Goal: Task Accomplishment & Management: Use online tool/utility

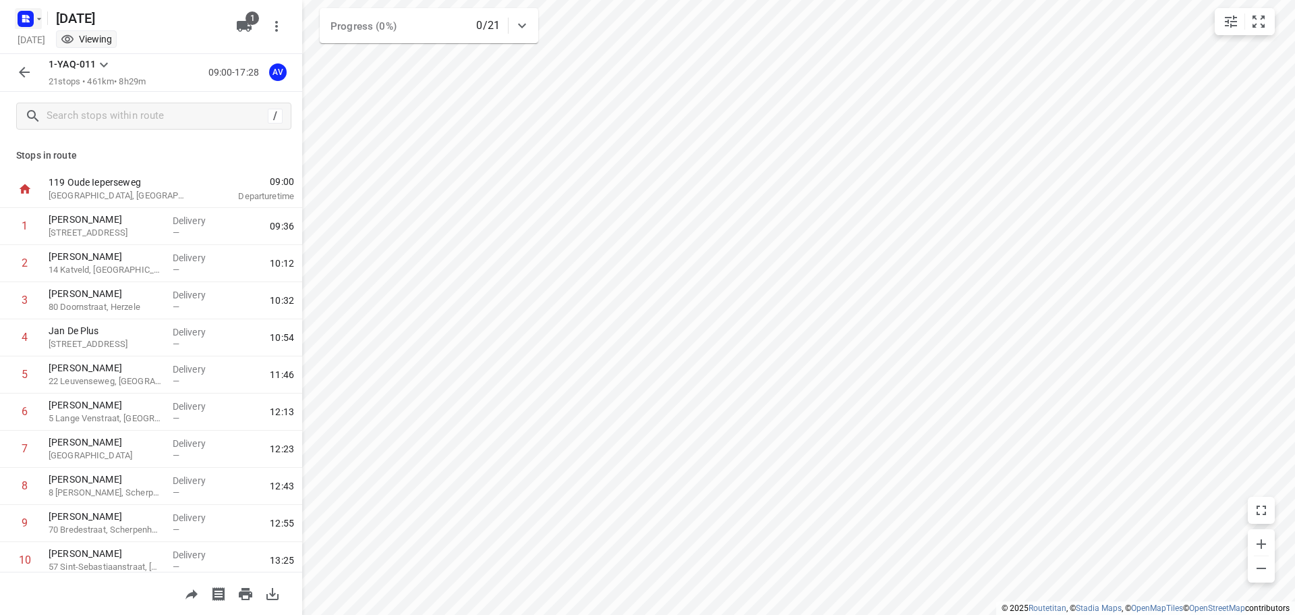
click at [25, 20] on icon "button" at bounding box center [23, 20] width 3 height 3
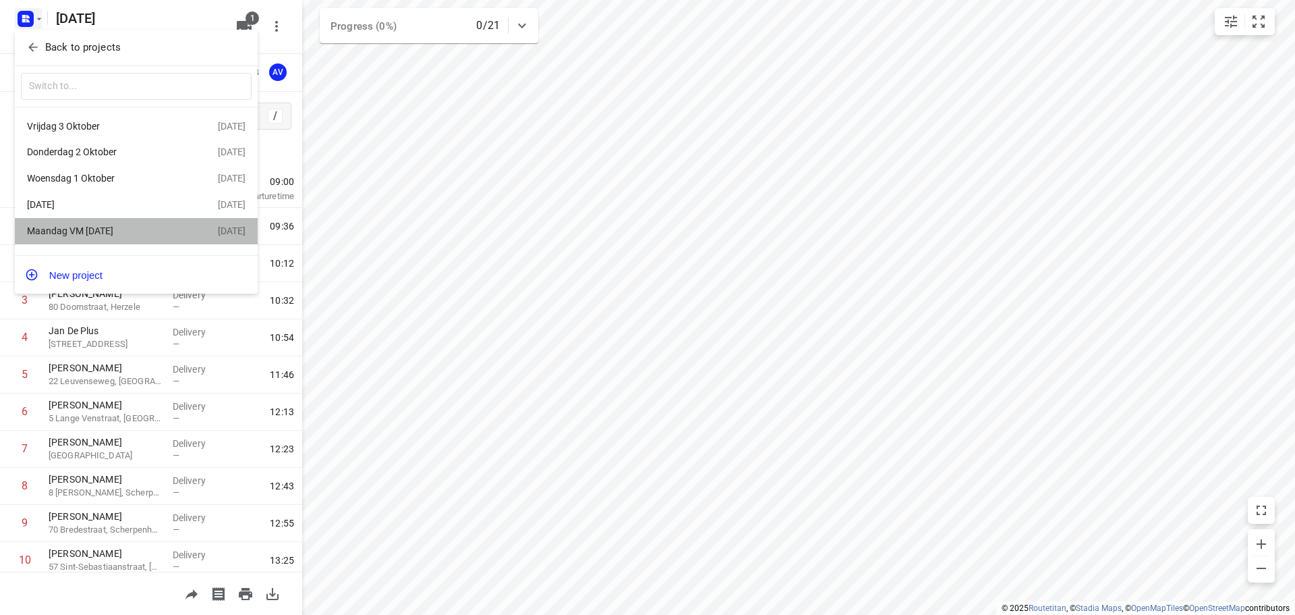
click at [118, 229] on div "Maandag VM [DATE]" at bounding box center [104, 230] width 155 height 11
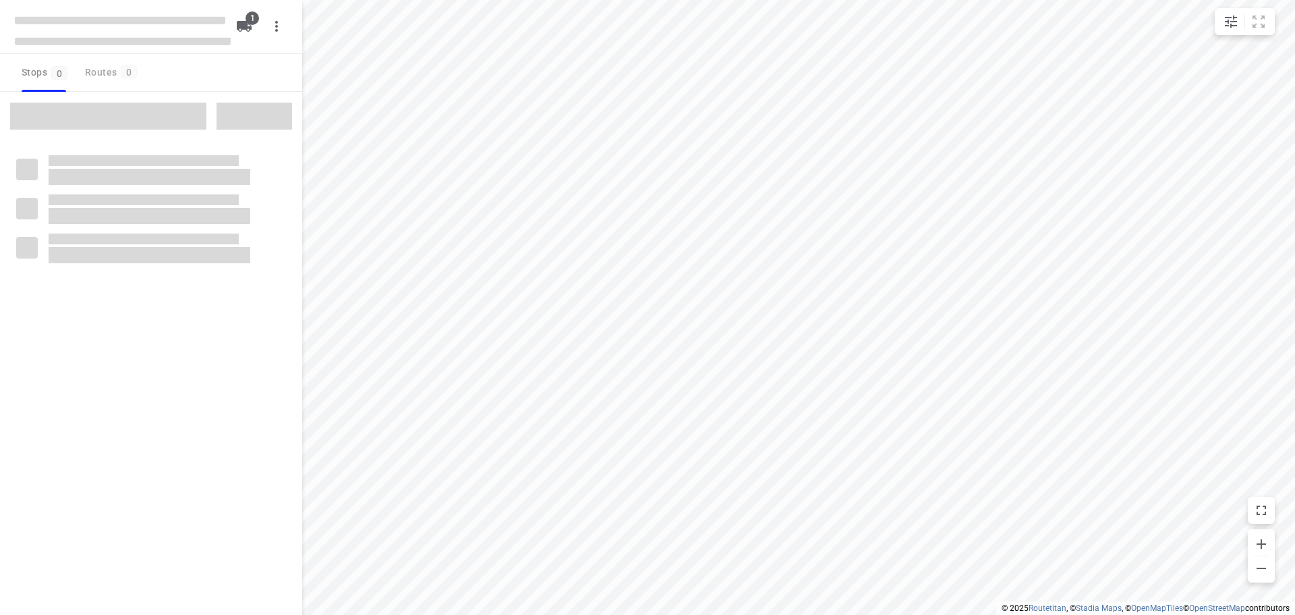
type input "distance"
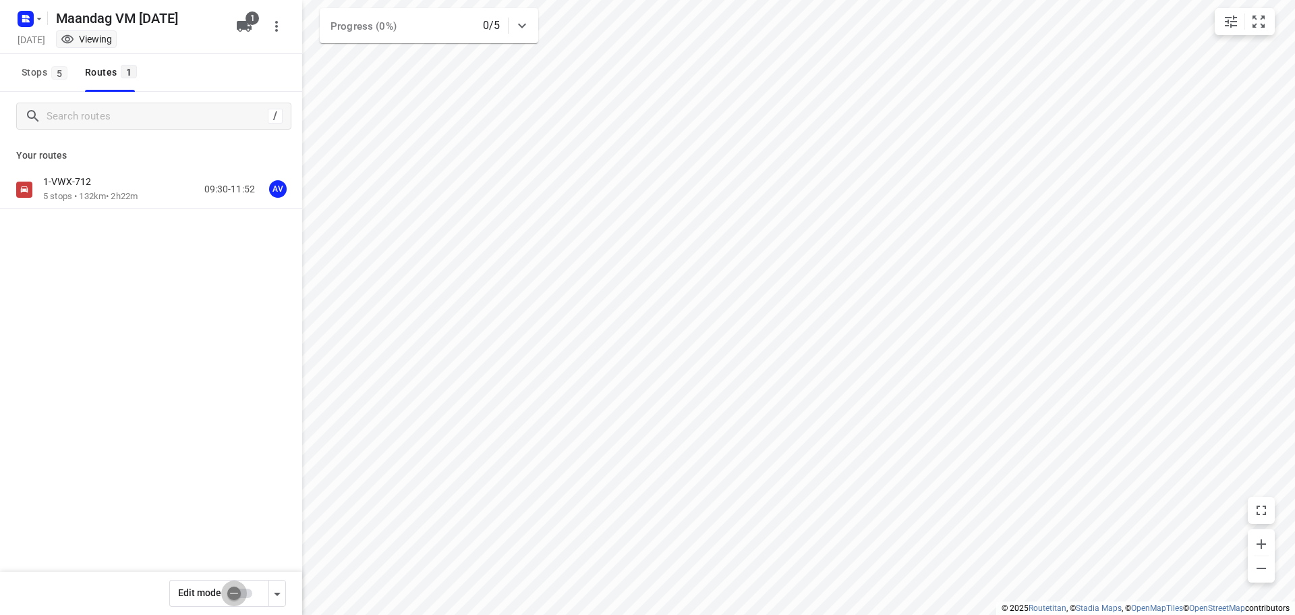
click at [246, 590] on input "checkbox" at bounding box center [234, 593] width 77 height 26
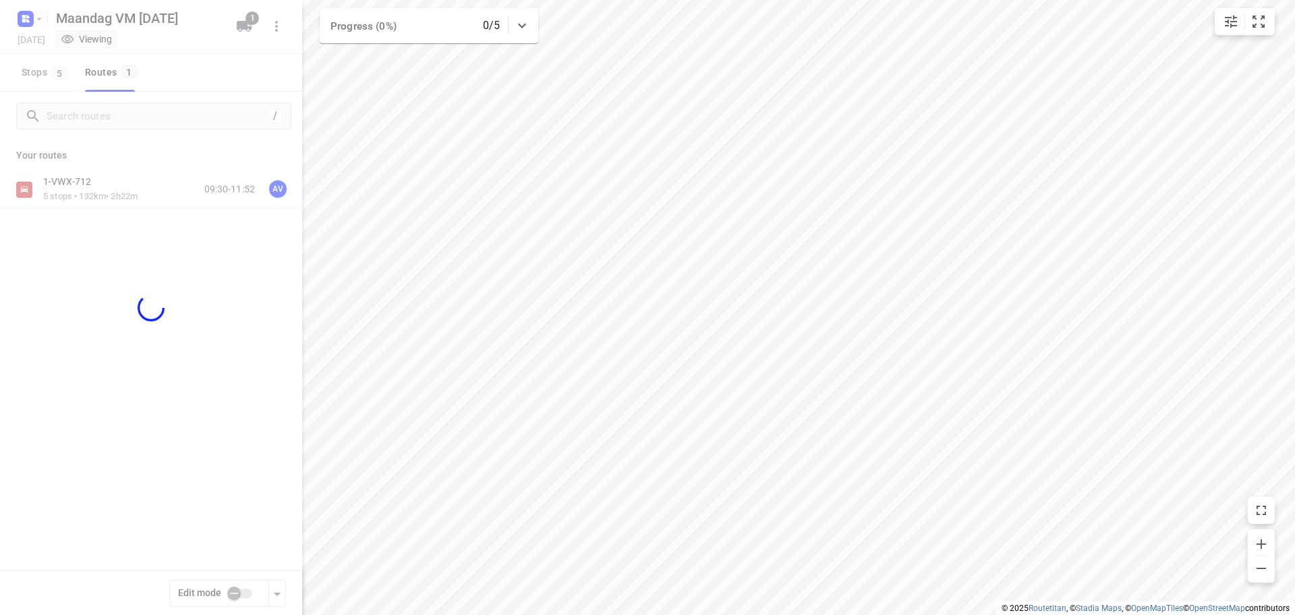
checkbox input "true"
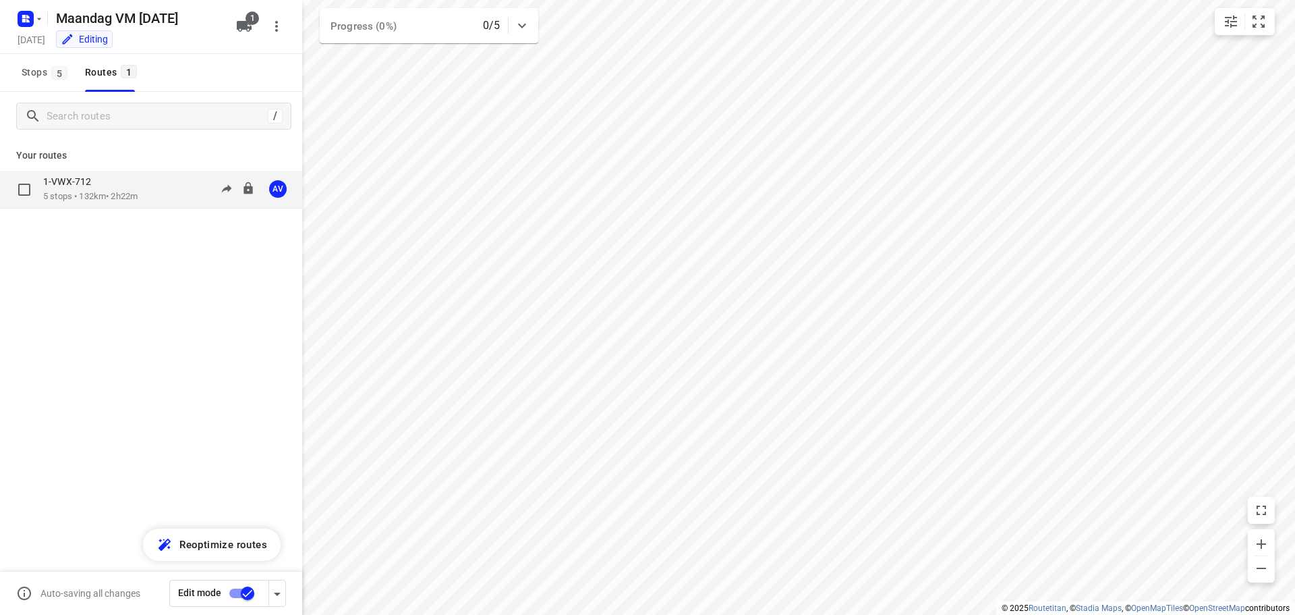
click at [161, 192] on div "1-VWX-712 5 stops • 132km • 2h22m 09:30-11:52 AV" at bounding box center [172, 189] width 259 height 28
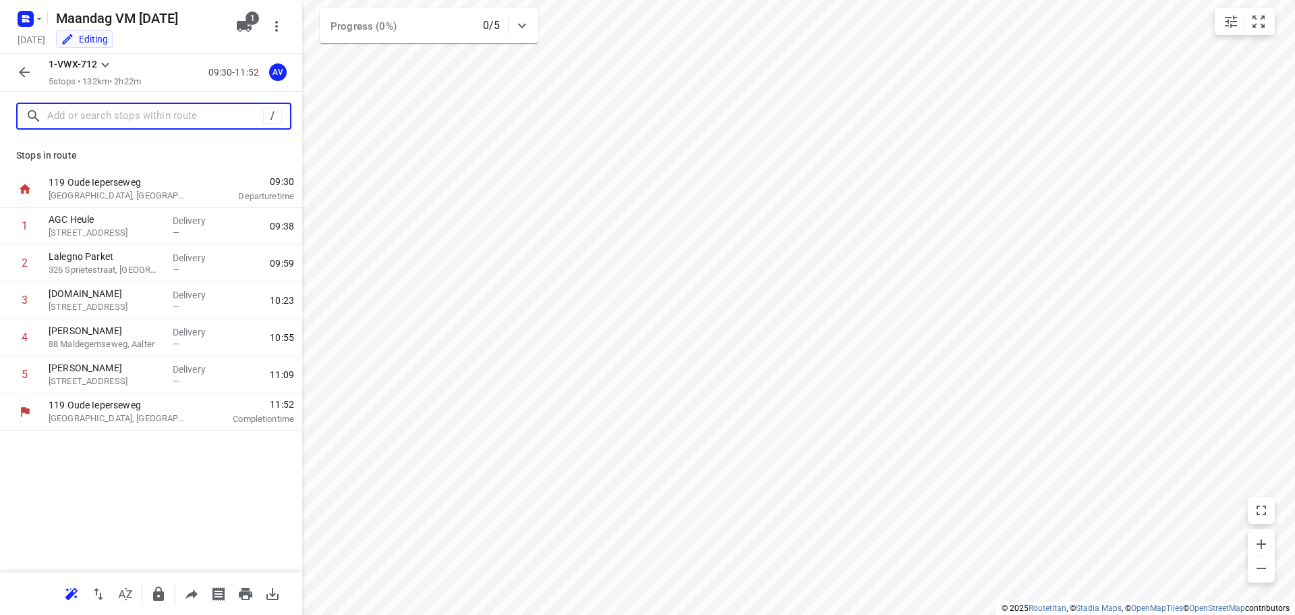
click at [140, 113] on input "text" at bounding box center [155, 116] width 216 height 21
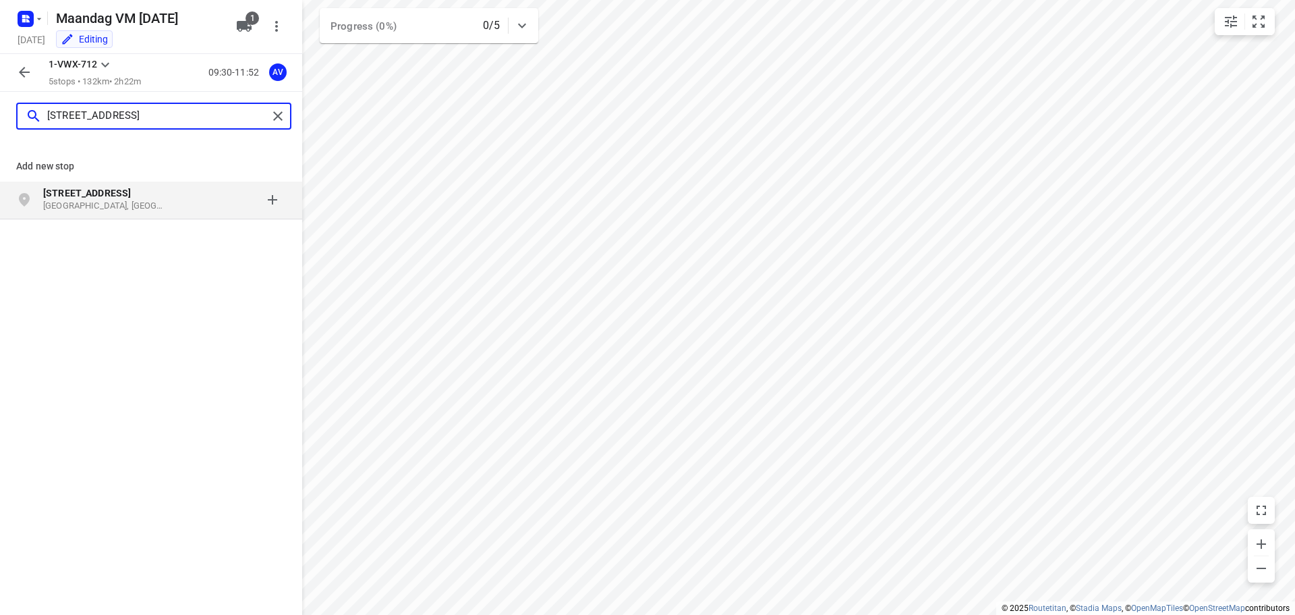
type input "[STREET_ADDRESS]"
click at [138, 200] on p "[STREET_ADDRESS]" at bounding box center [105, 192] width 124 height 13
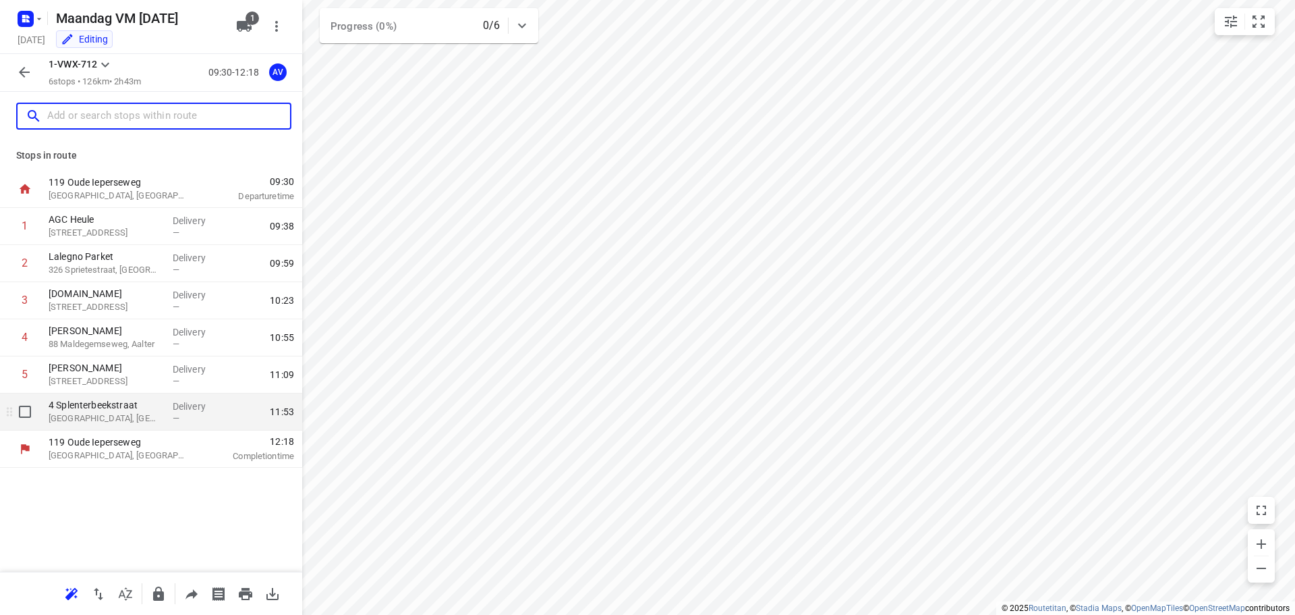
click at [109, 412] on p "[GEOGRAPHIC_DATA], [GEOGRAPHIC_DATA]" at bounding box center [105, 418] width 113 height 13
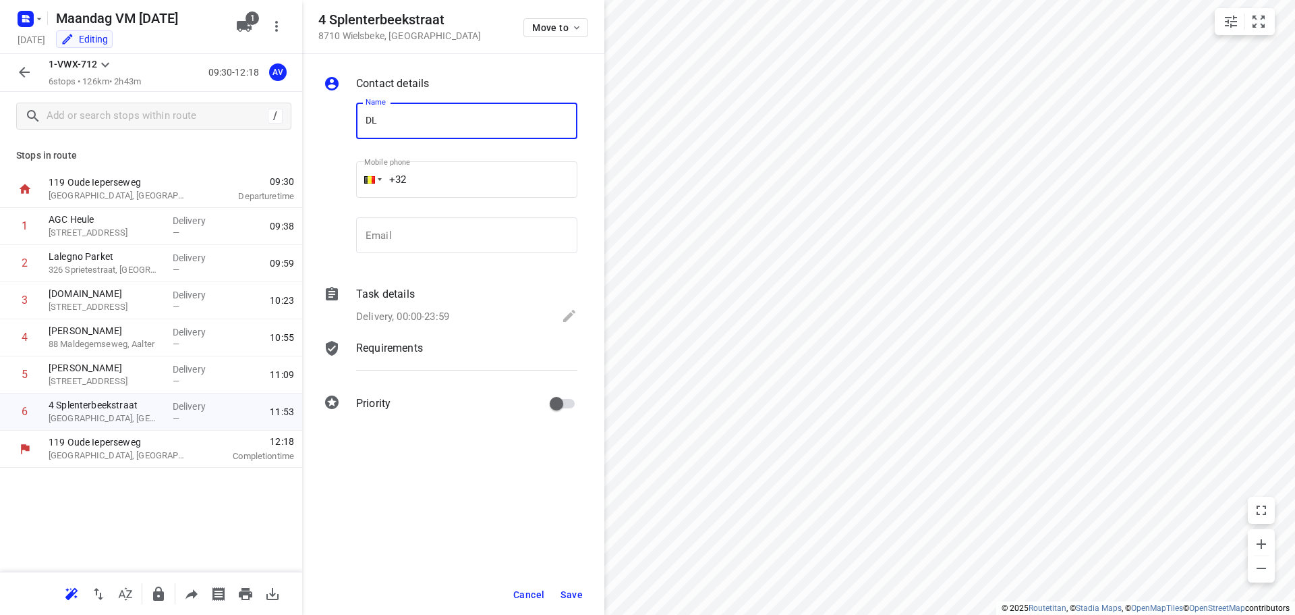
type input "DL Chemicals Wielsbeke"
click at [459, 177] on input "+32" at bounding box center [466, 179] width 221 height 36
type input "[PHONE_NUMBER]"
click at [418, 317] on p "Delivery, 00:00-23:59" at bounding box center [402, 317] width 93 height 16
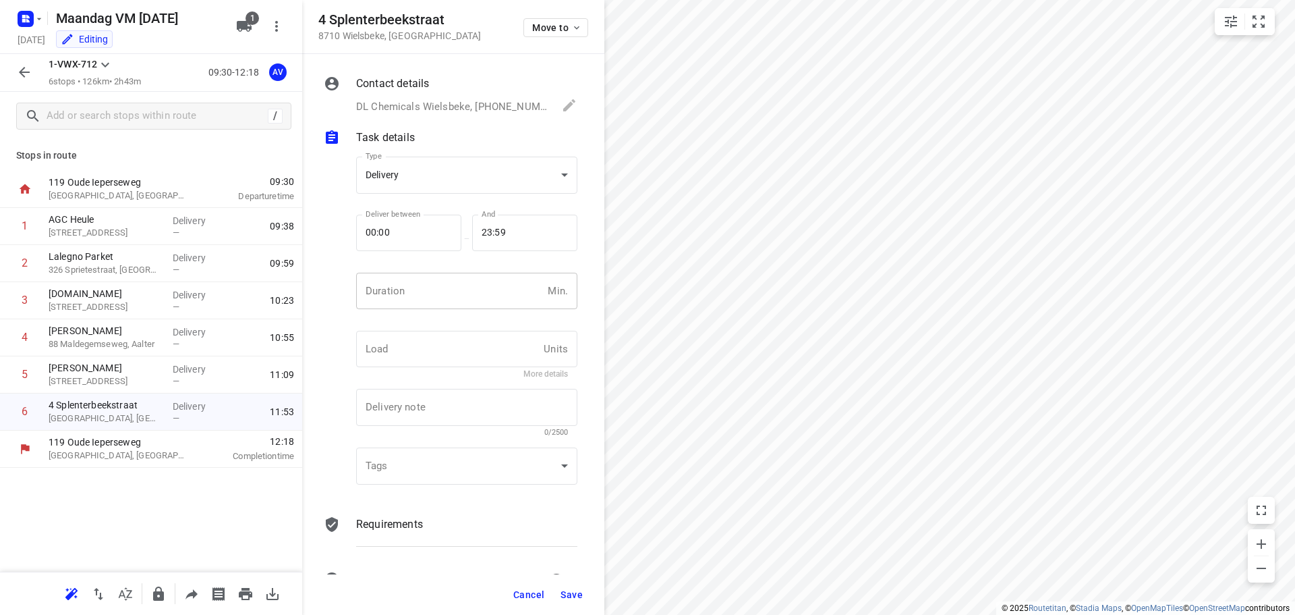
click at [428, 299] on input "number" at bounding box center [449, 291] width 186 height 36
type input "1"
click at [573, 595] on span "Save" at bounding box center [572, 594] width 22 height 11
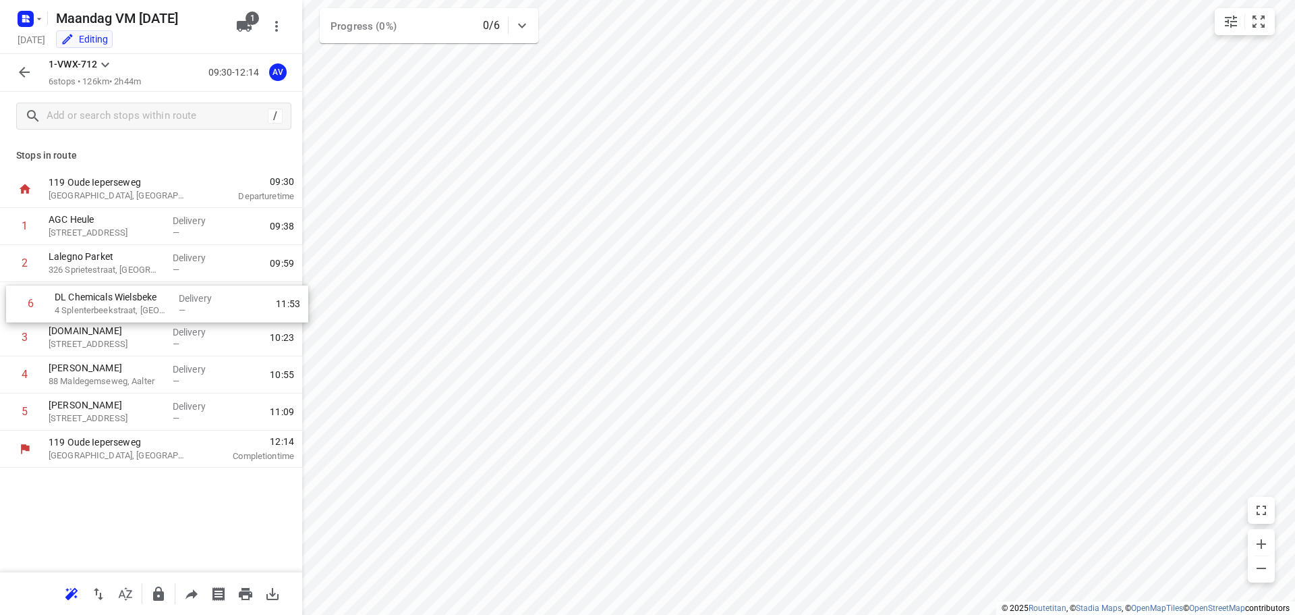
drag, startPoint x: 5, startPoint y: 414, endPoint x: 14, endPoint y: 302, distance: 112.3
click at [14, 302] on div "1 AGC Heule 375 Izegemsestraat, [GEOGRAPHIC_DATA] Delivery — 09:38 2 Lalegno Pa…" at bounding box center [151, 319] width 302 height 223
drag, startPoint x: 7, startPoint y: 304, endPoint x: 13, endPoint y: 273, distance: 31.6
click at [7, 271] on div "1 AGC Heule 375 [GEOGRAPHIC_DATA], [GEOGRAPHIC_DATA] Delivery — 09:38 2 Lalegno…" at bounding box center [151, 319] width 302 height 223
click at [26, 69] on icon "button" at bounding box center [24, 72] width 16 height 16
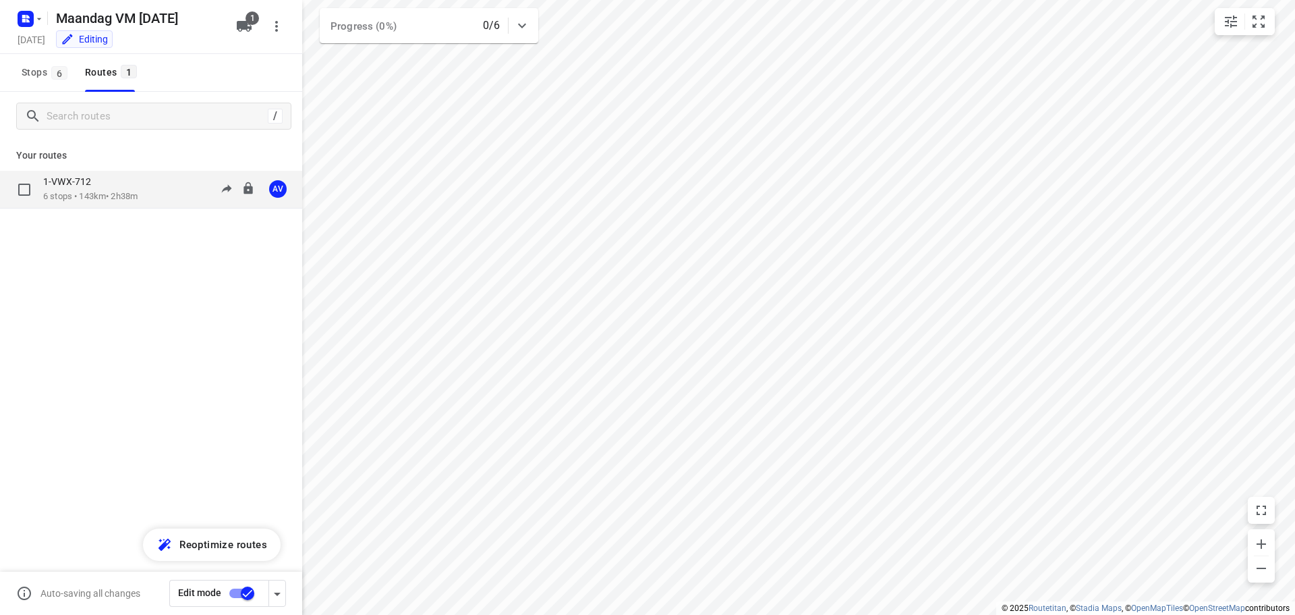
click at [151, 192] on div "1-VWX-712 6 stops • 143km • 2h38m 09:30-12:08 AV" at bounding box center [172, 189] width 259 height 28
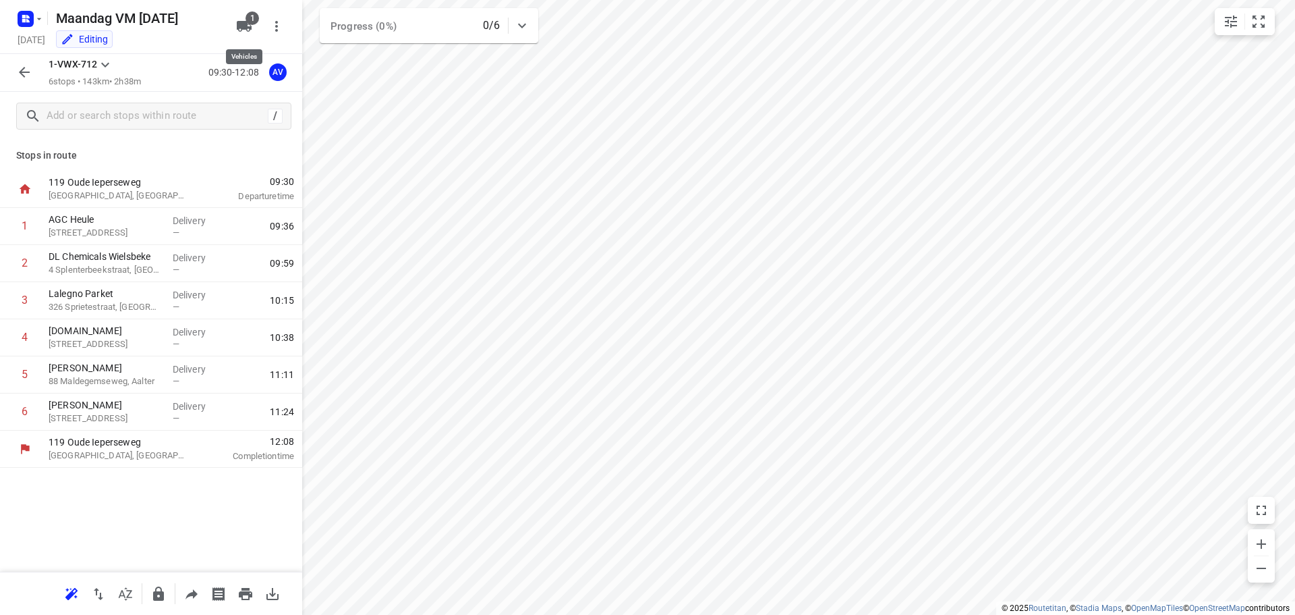
drag, startPoint x: 242, startPoint y: 25, endPoint x: 246, endPoint y: 50, distance: 25.3
click at [243, 25] on icon "button" at bounding box center [244, 26] width 15 height 11
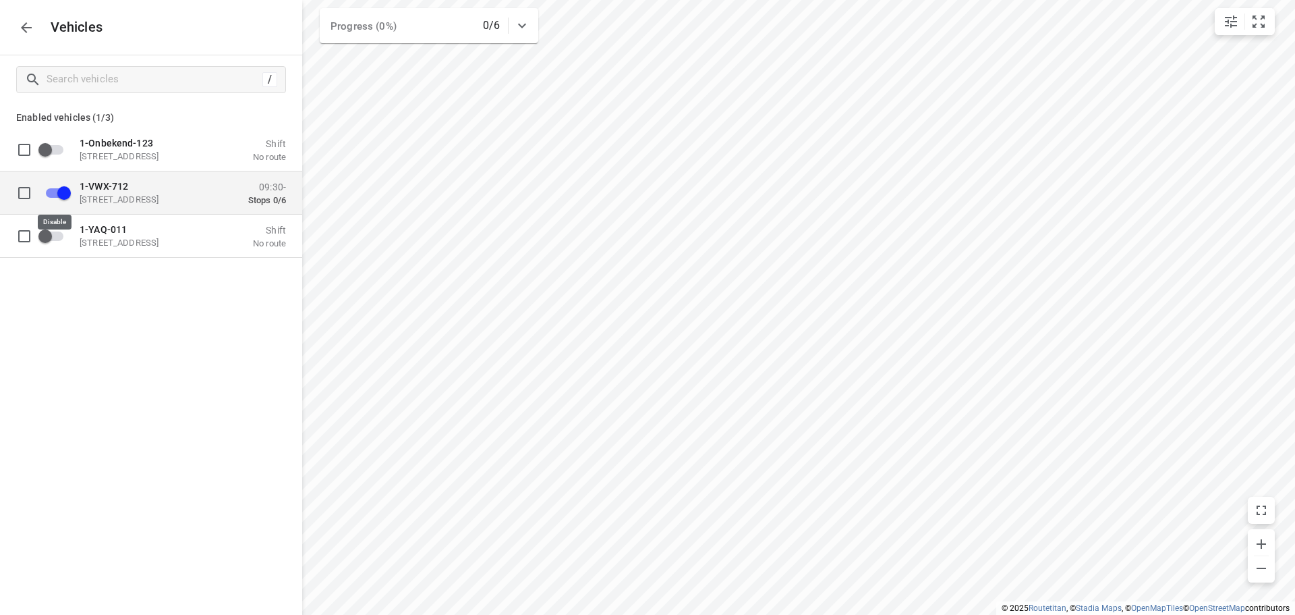
click at [54, 193] on input "grid" at bounding box center [64, 192] width 77 height 26
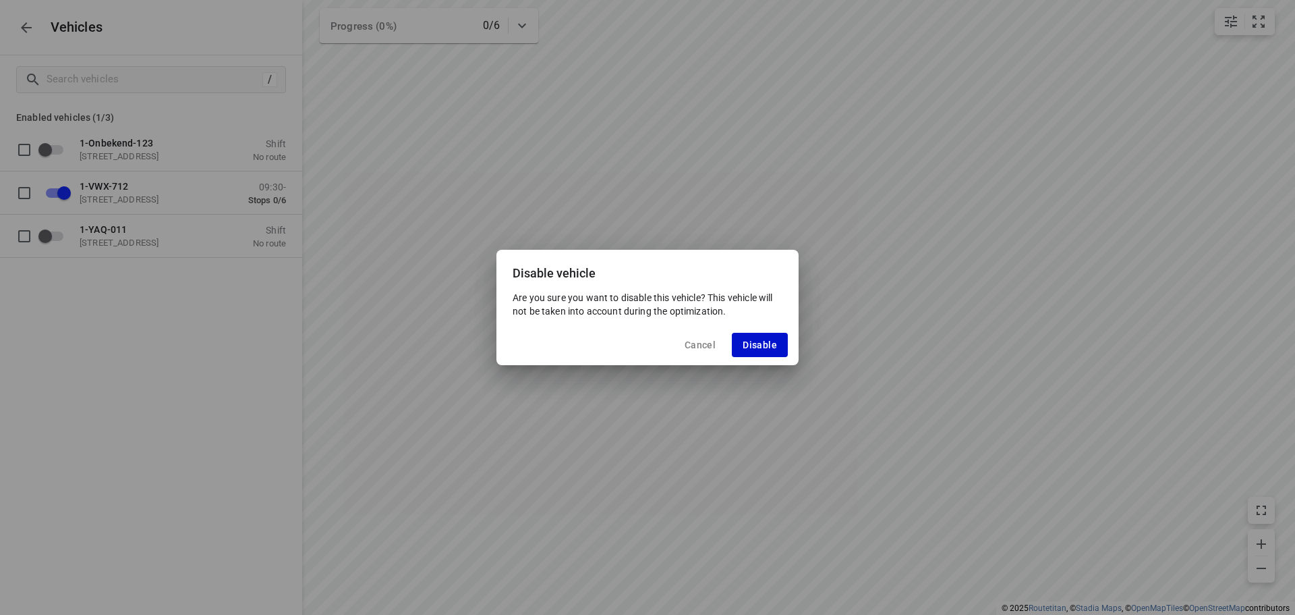
click at [773, 345] on span "Disable" at bounding box center [760, 344] width 34 height 11
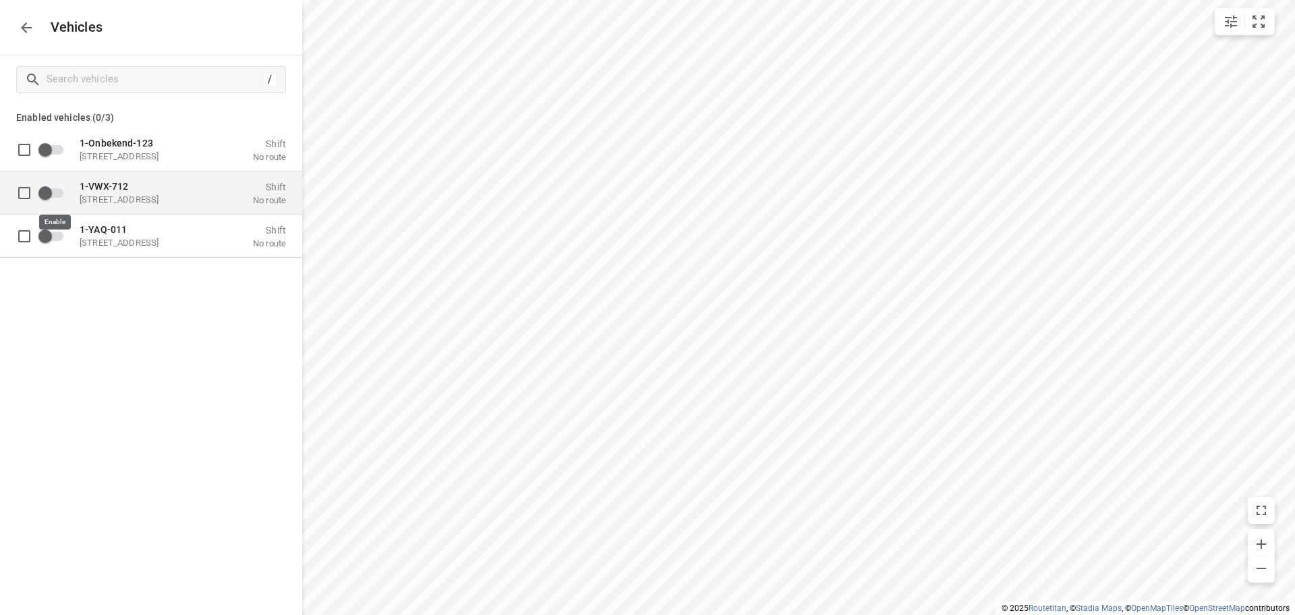
click at [55, 190] on input "grid" at bounding box center [45, 192] width 77 height 26
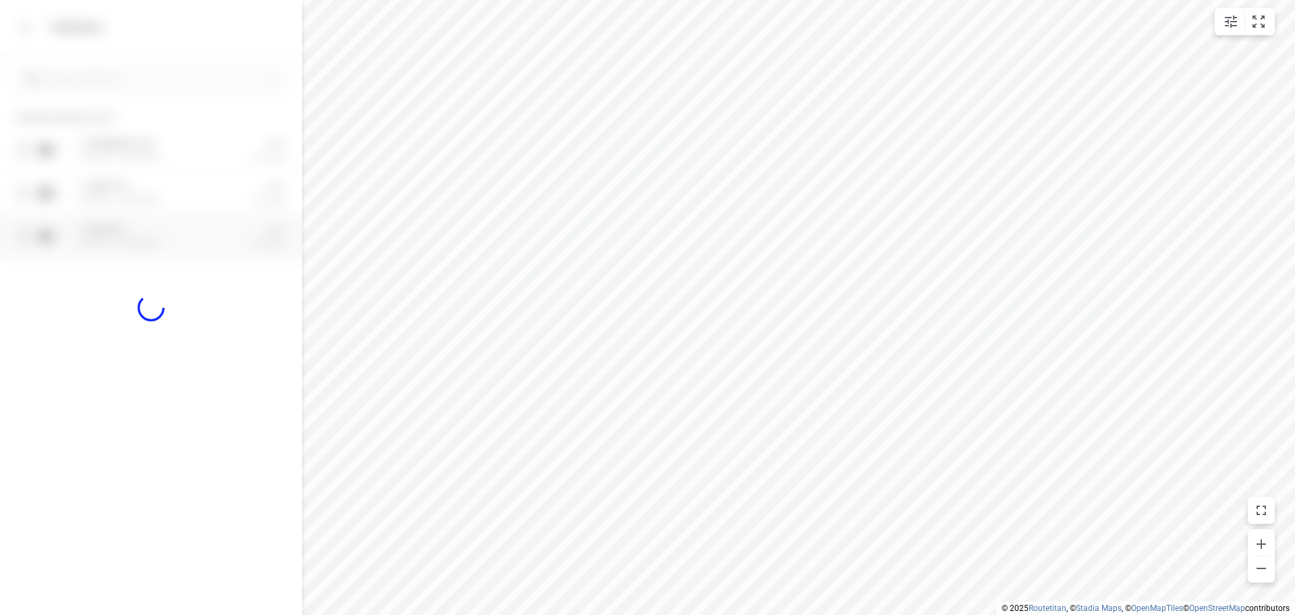
checkbox input "true"
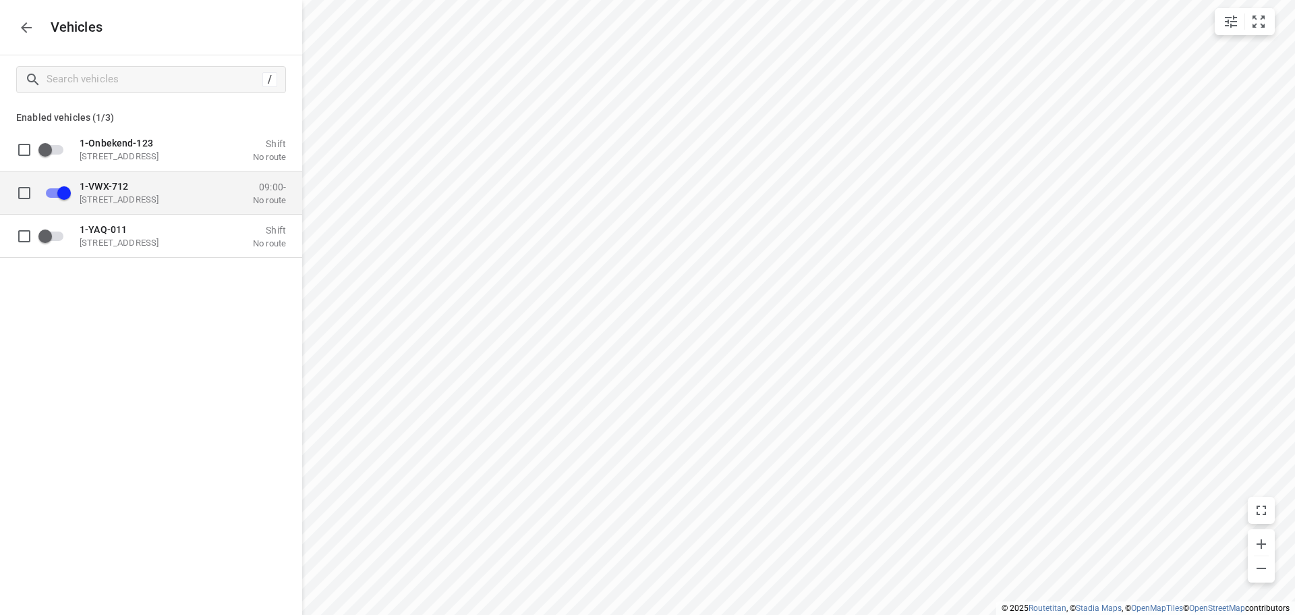
click at [185, 195] on p "[STREET_ADDRESS]" at bounding box center [147, 199] width 135 height 11
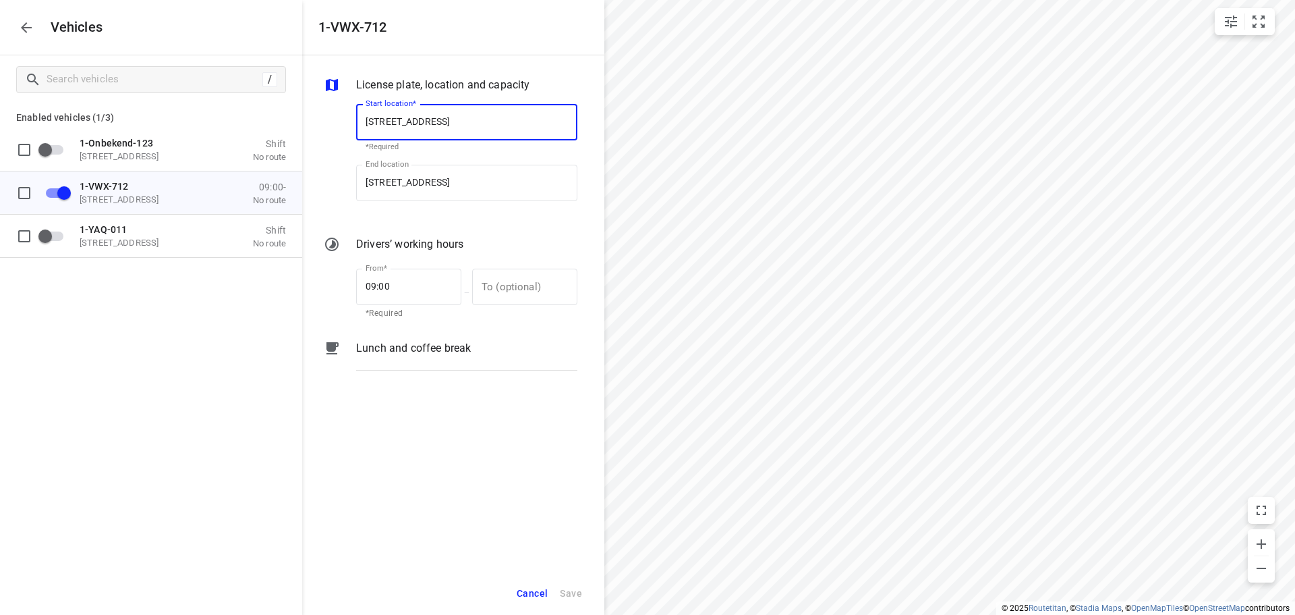
click at [456, 119] on input "[STREET_ADDRESS]" at bounding box center [466, 122] width 221 height 36
type input "[STREET_ADDRESS]"
click at [445, 158] on b "[STREET_ADDRESS]" at bounding box center [406, 161] width 80 height 10
type input "[STREET_ADDRESS]"
click at [457, 179] on input "[STREET_ADDRESS]" at bounding box center [466, 183] width 221 height 36
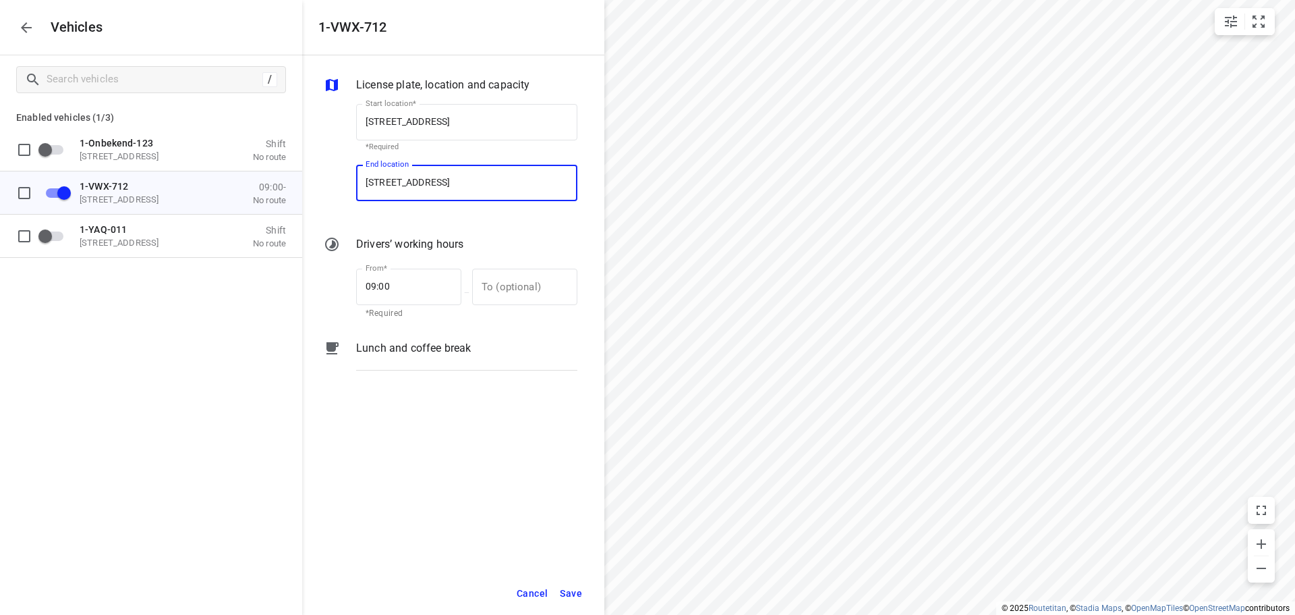
click at [457, 181] on input "[STREET_ADDRESS]" at bounding box center [466, 183] width 221 height 36
click at [457, 180] on input "[STREET_ADDRESS]" at bounding box center [466, 183] width 221 height 36
type input "[STREET_ADDRESS]"
click at [445, 220] on b "[STREET_ADDRESS]" at bounding box center [406, 222] width 80 height 10
type input "[STREET_ADDRESS]"
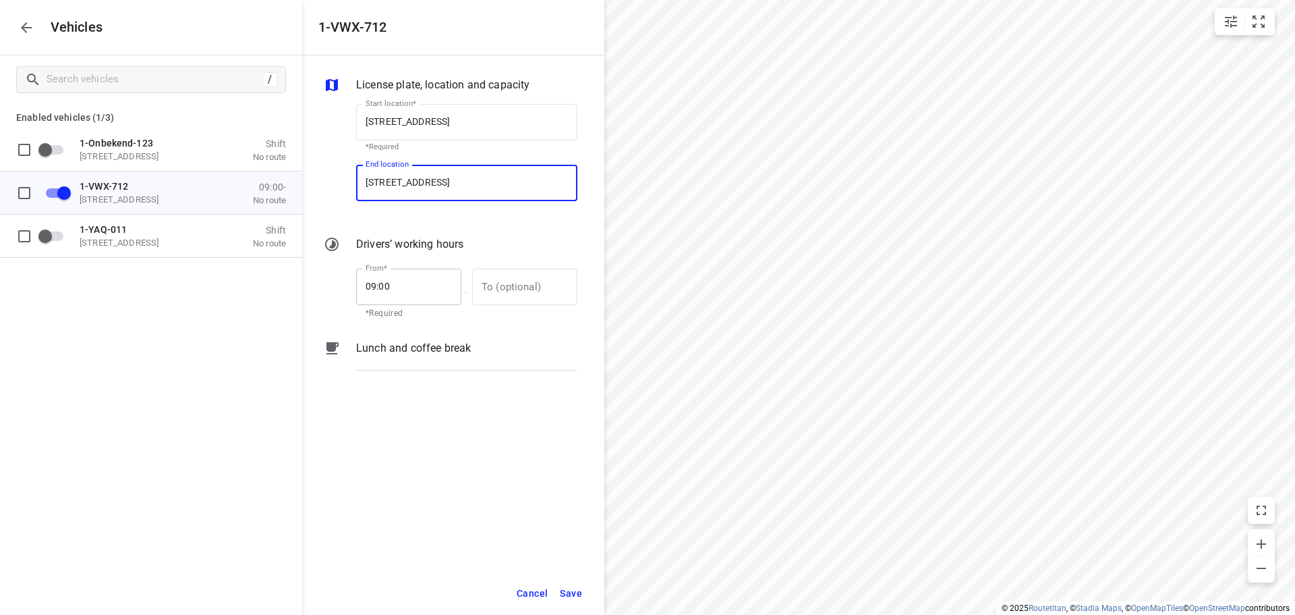
click at [402, 283] on input "09:00" at bounding box center [401, 287] width 90 height 36
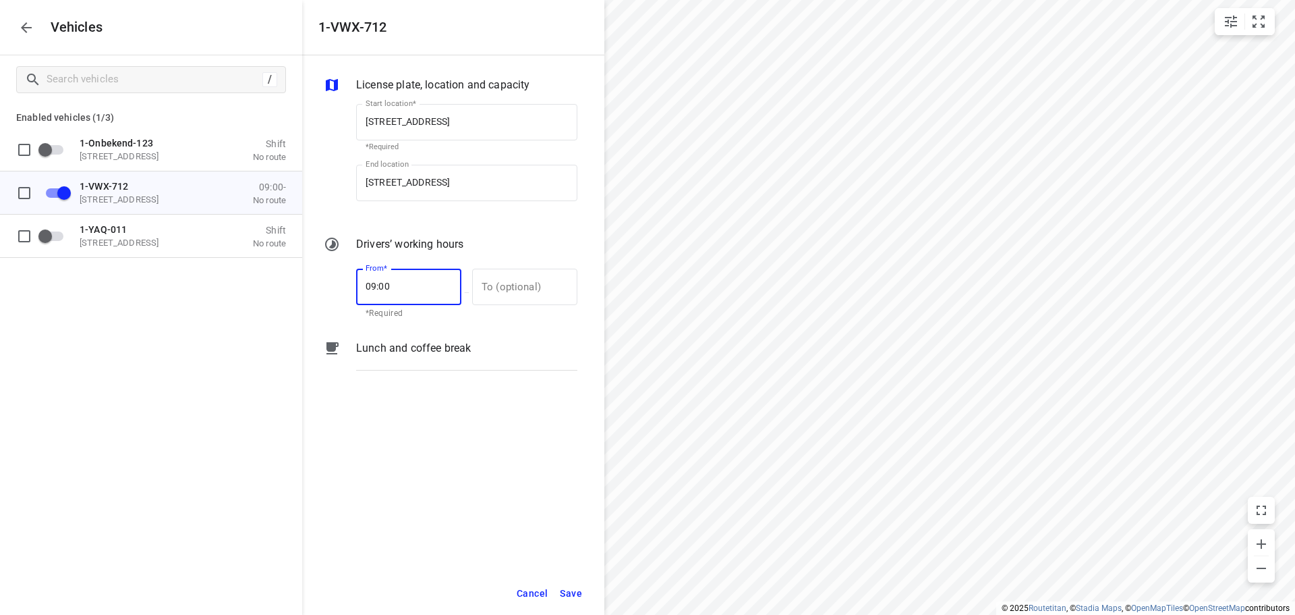
click at [573, 590] on span "Save" at bounding box center [571, 593] width 22 height 17
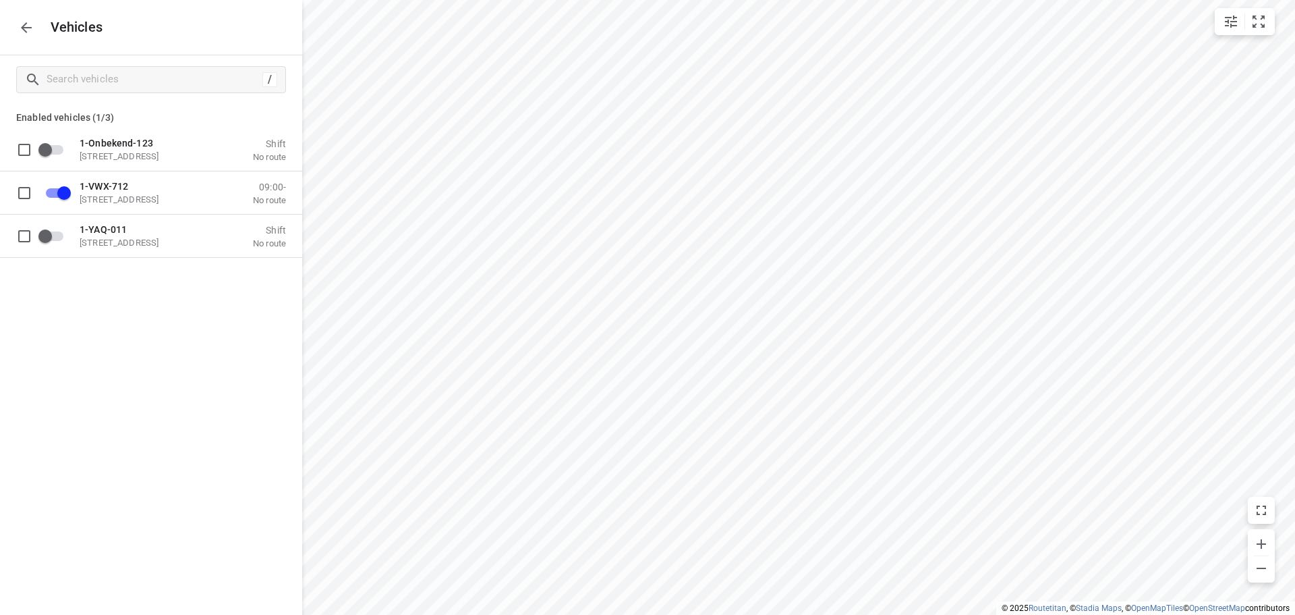
click at [30, 25] on icon "button" at bounding box center [26, 28] width 16 height 16
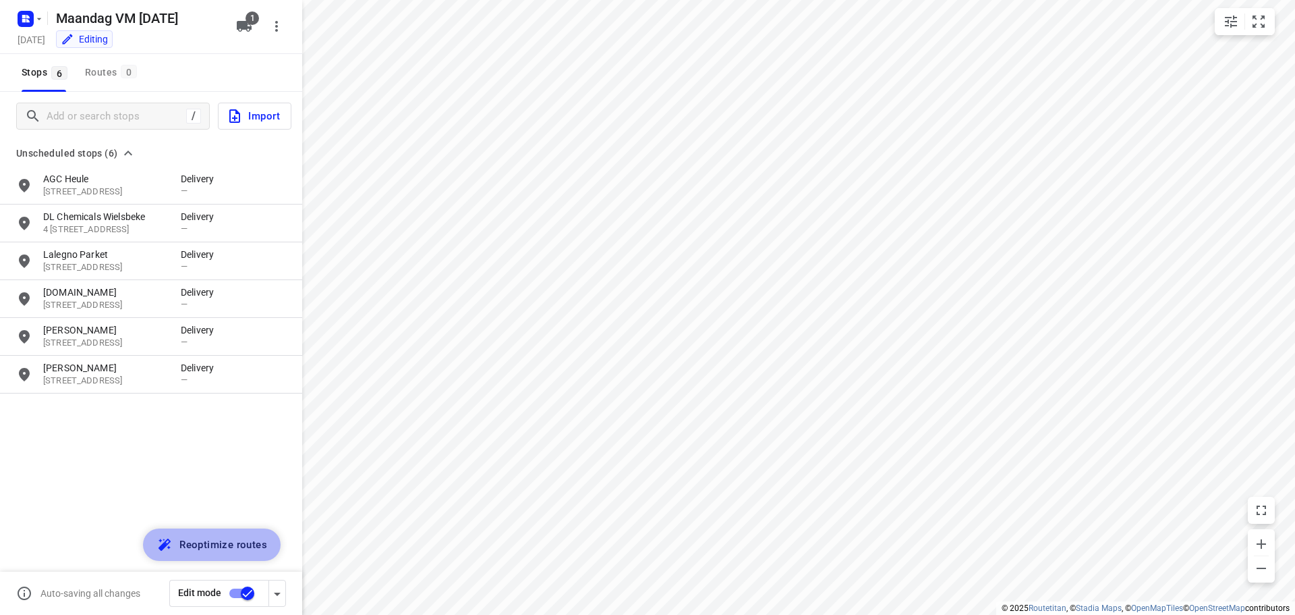
click at [242, 544] on span "Reoptimize routes" at bounding box center [223, 545] width 88 height 18
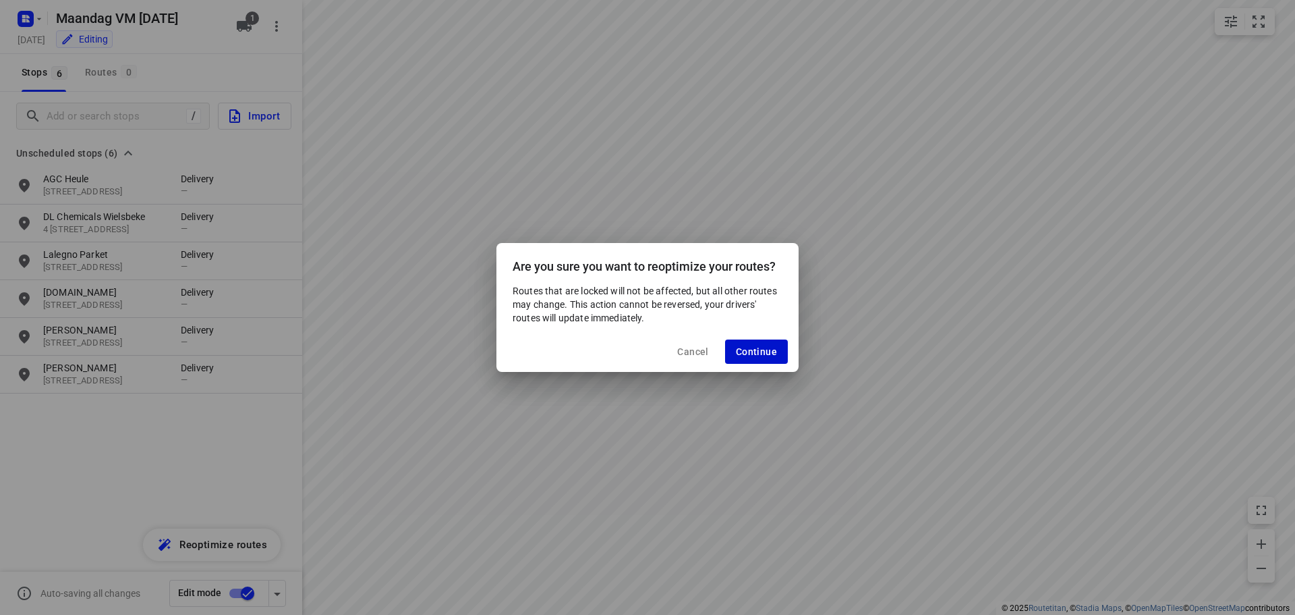
click at [767, 344] on button "Continue" at bounding box center [756, 351] width 63 height 24
click at [772, 347] on span "Reoptimize" at bounding box center [751, 352] width 52 height 11
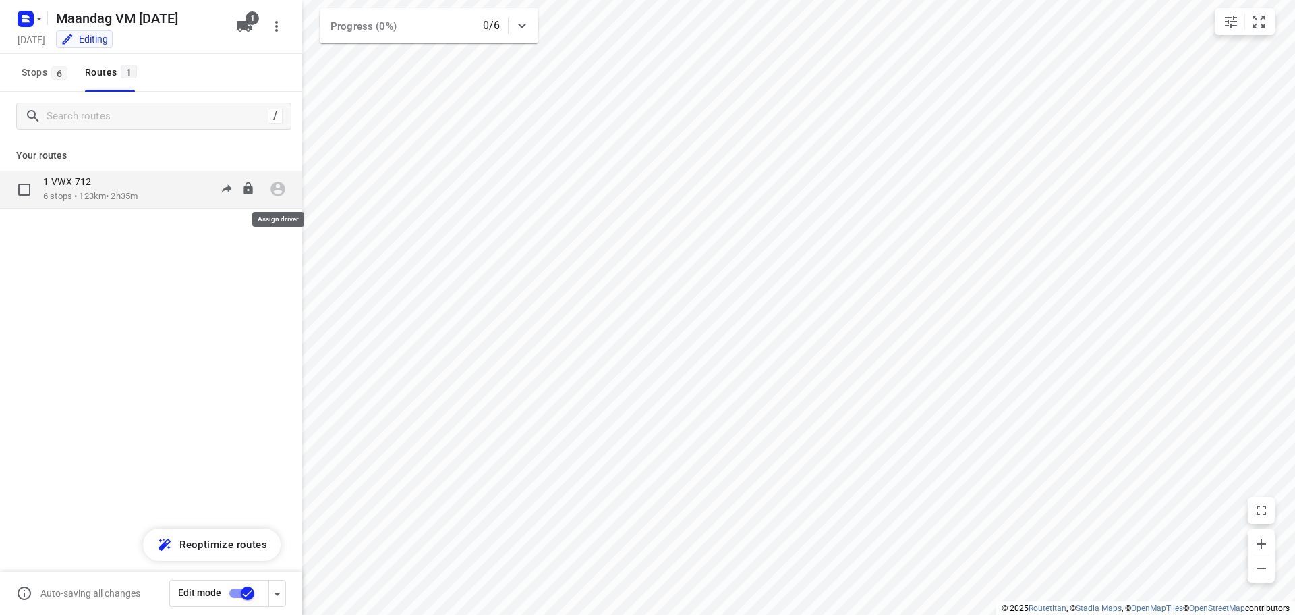
click at [273, 190] on icon "button" at bounding box center [278, 189] width 15 height 15
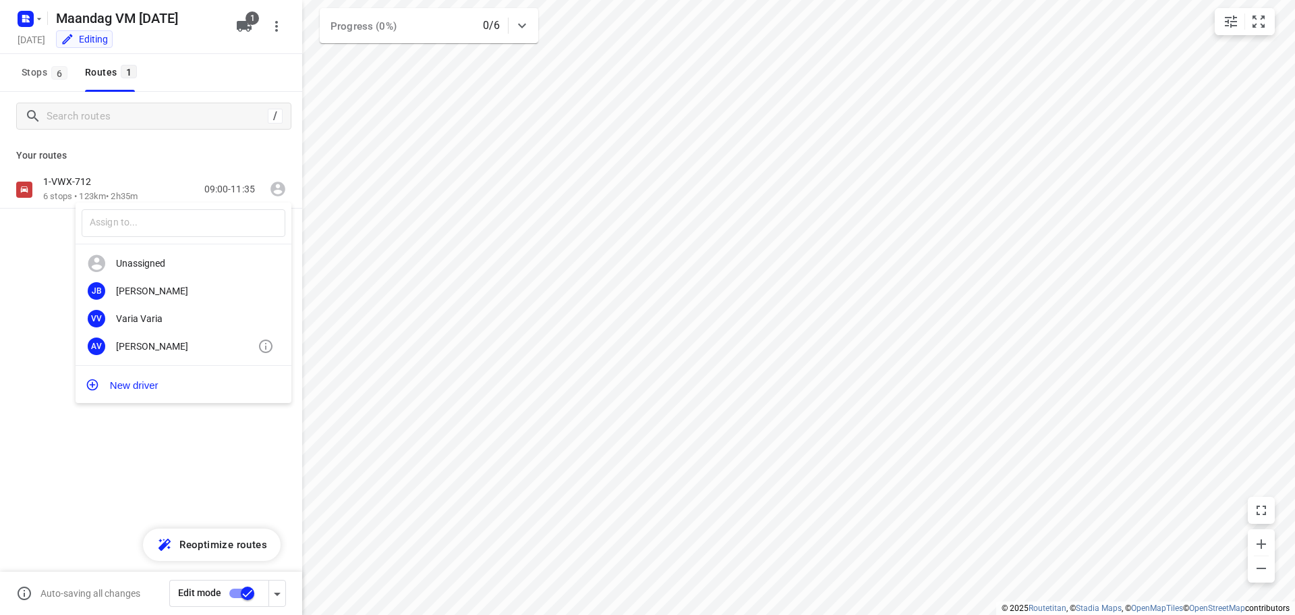
click at [156, 341] on div "[PERSON_NAME]" at bounding box center [187, 346] width 142 height 11
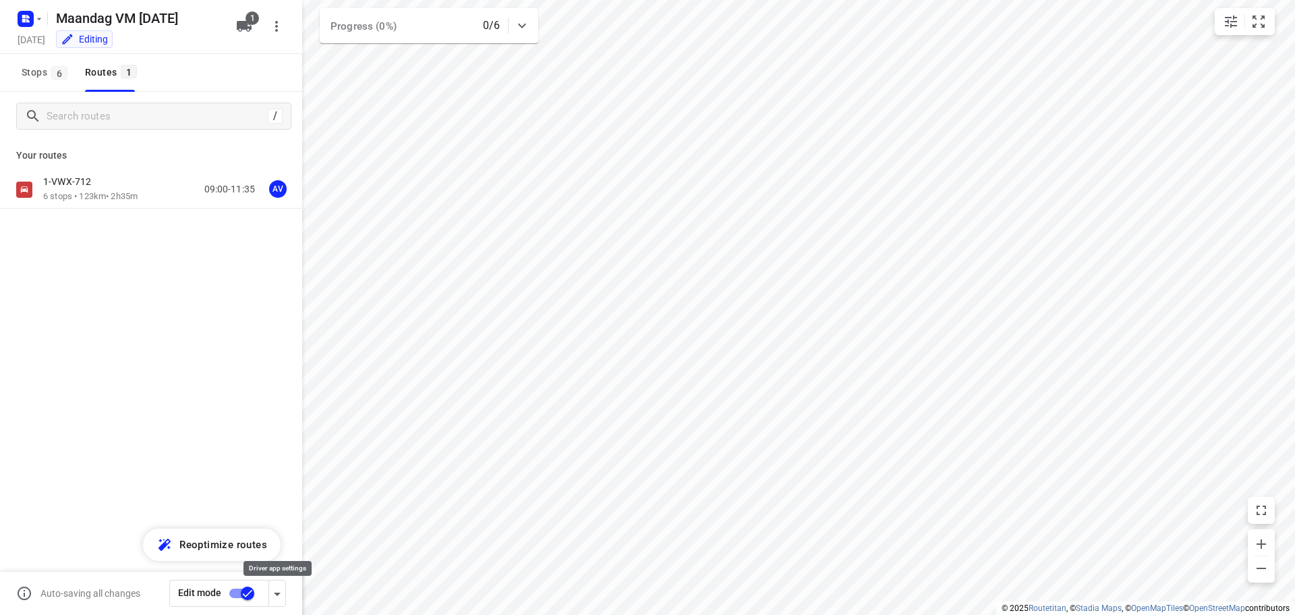
click at [277, 596] on icon "button" at bounding box center [277, 594] width 16 height 16
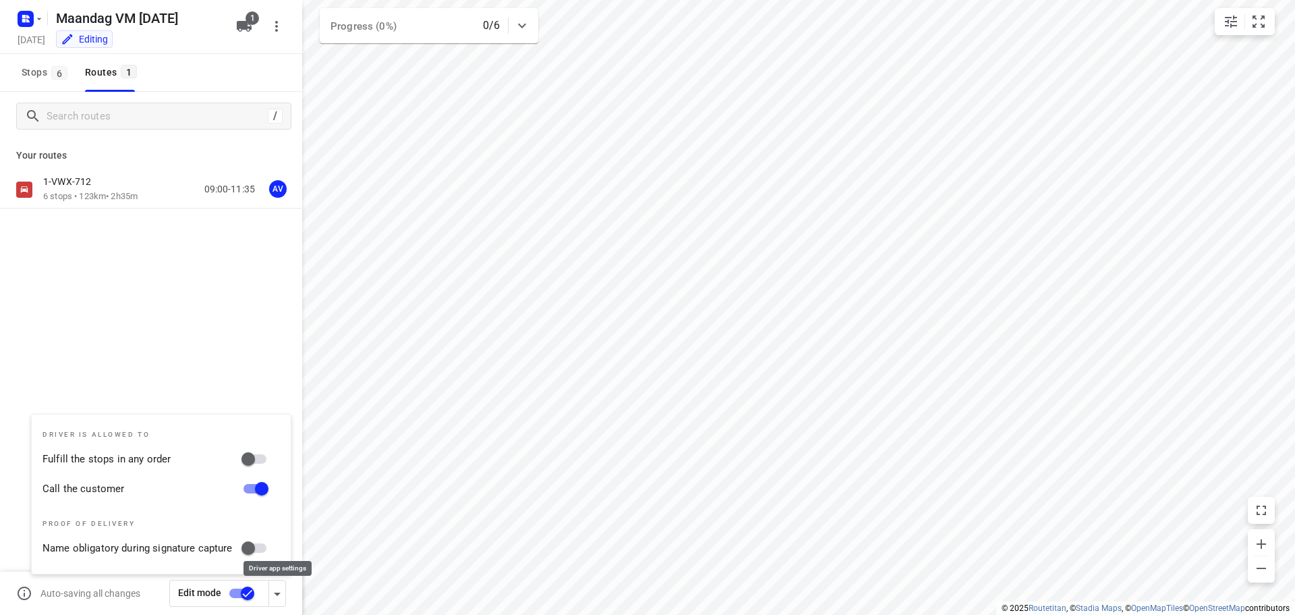
click at [277, 594] on icon "button" at bounding box center [277, 593] width 7 height 3
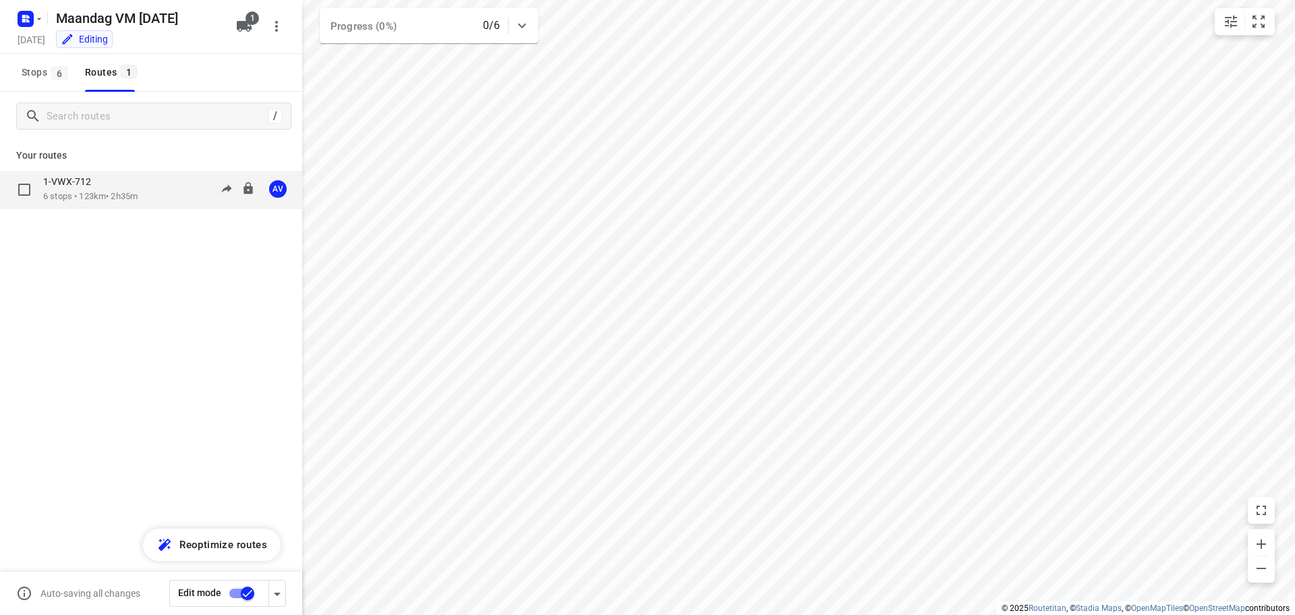
click at [144, 188] on div "1-VWX-712 6 stops • 123km • 2h35m 09:00-11:35 AV" at bounding box center [172, 189] width 259 height 28
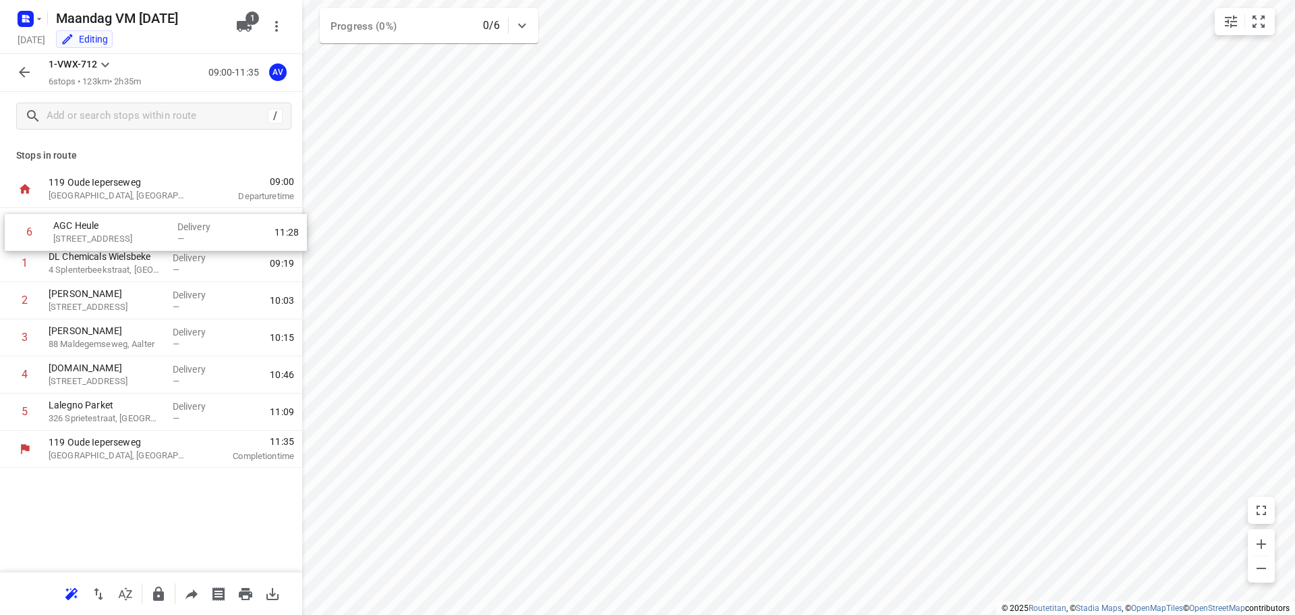
drag, startPoint x: 8, startPoint y: 417, endPoint x: 11, endPoint y: 230, distance: 186.9
click at [11, 230] on div "1 DL Chemicals Wielsbeke 4 Splenterbeekstraat, Wielsbeke Delivery — 09:19 2 [PE…" at bounding box center [151, 319] width 302 height 223
drag, startPoint x: 7, startPoint y: 420, endPoint x: 6, endPoint y: 302, distance: 118.1
click at [5, 302] on div "1 AGC Heule 375 Izegemsestraat, [GEOGRAPHIC_DATA] Delivery — 09:06 2 DL Chemica…" at bounding box center [151, 319] width 302 height 223
drag, startPoint x: 9, startPoint y: 415, endPoint x: 24, endPoint y: 341, distance: 75.8
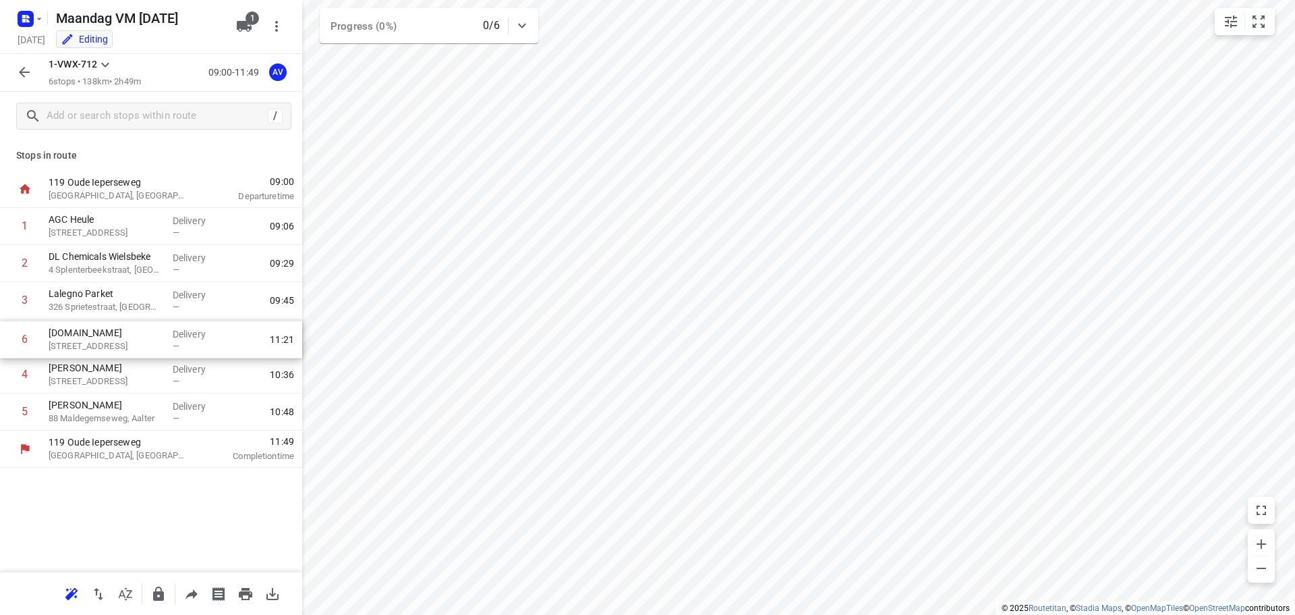
click at [9, 339] on div "1 AGC Heule 375 Izegemsestraat, [GEOGRAPHIC_DATA] Delivery — 09:06 2 DL Chemica…" at bounding box center [151, 319] width 302 height 223
drag, startPoint x: 7, startPoint y: 414, endPoint x: 7, endPoint y: 379, distance: 35.1
click at [7, 379] on div "1 AGC Heule 375 [GEOGRAPHIC_DATA], [GEOGRAPHIC_DATA] Delivery — 09:06 2 DL Chem…" at bounding box center [151, 319] width 302 height 223
click at [21, 69] on icon "button" at bounding box center [24, 72] width 16 height 16
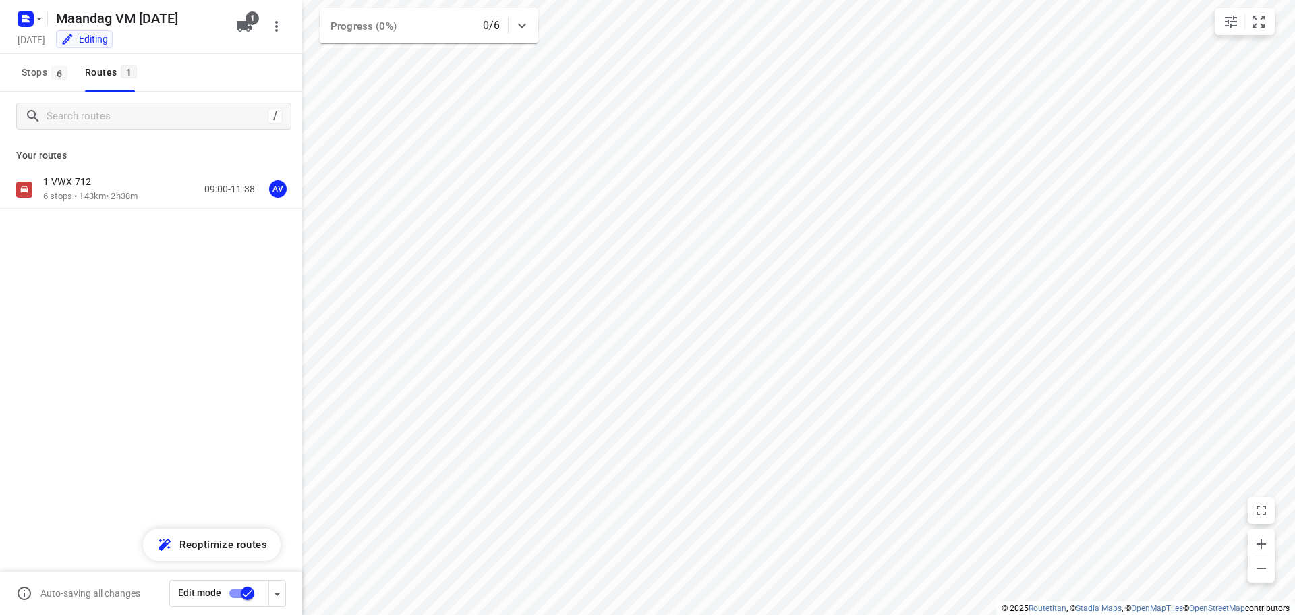
click at [237, 592] on input "checkbox" at bounding box center [247, 593] width 77 height 26
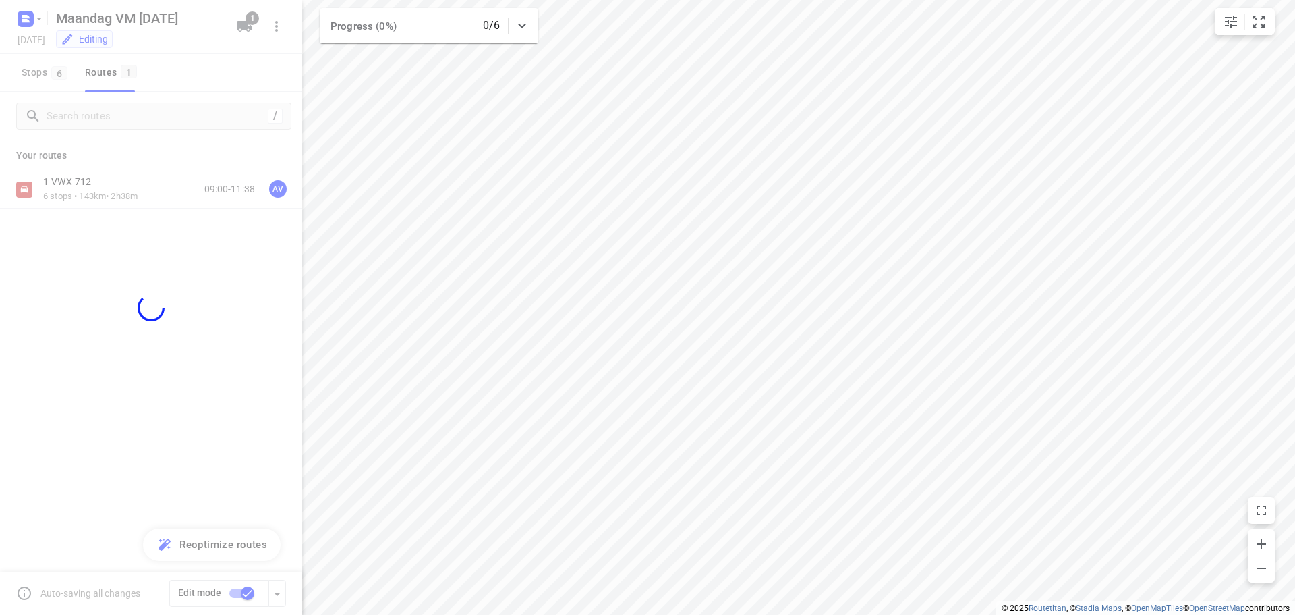
checkbox input "false"
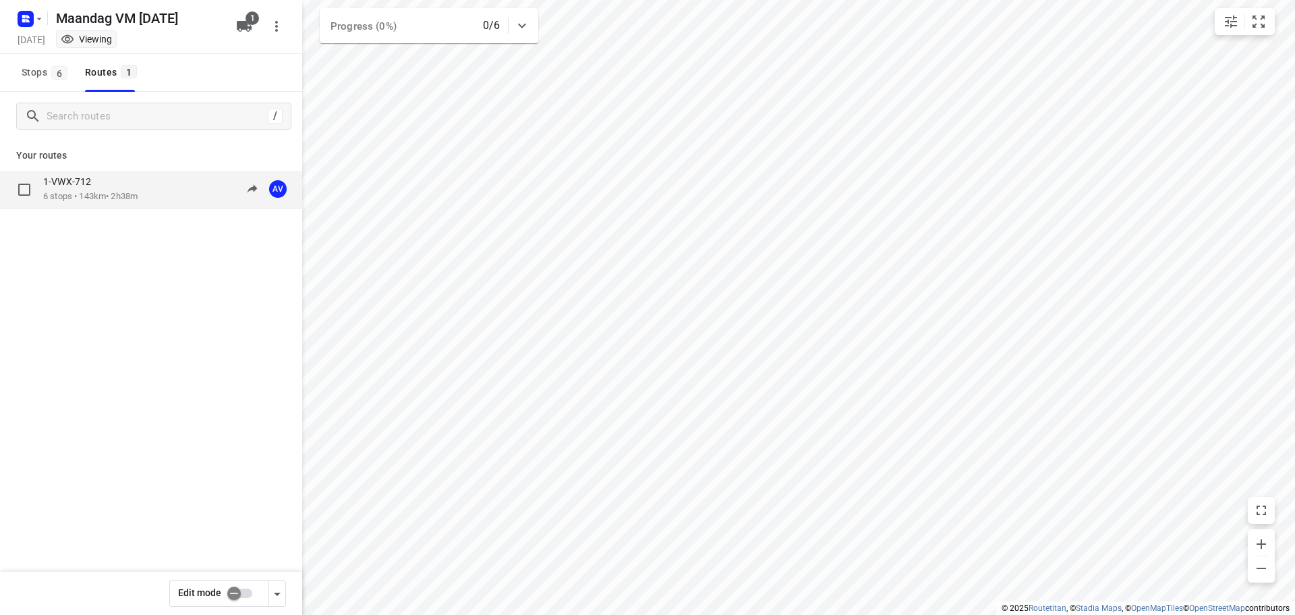
click at [157, 190] on div "1-VWX-712 6 stops • 143km • 2h38m 09:00-11:38 AV" at bounding box center [172, 189] width 259 height 28
